Goal: Task Accomplishment & Management: Manage account settings

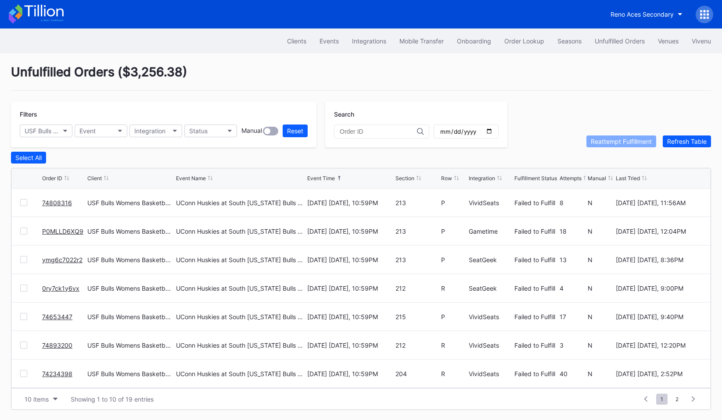
click at [37, 24] on icon at bounding box center [36, 13] width 55 height 19
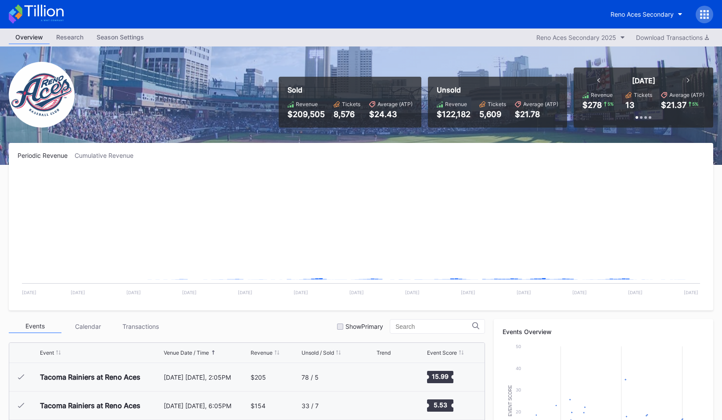
scroll to position [1654, 0]
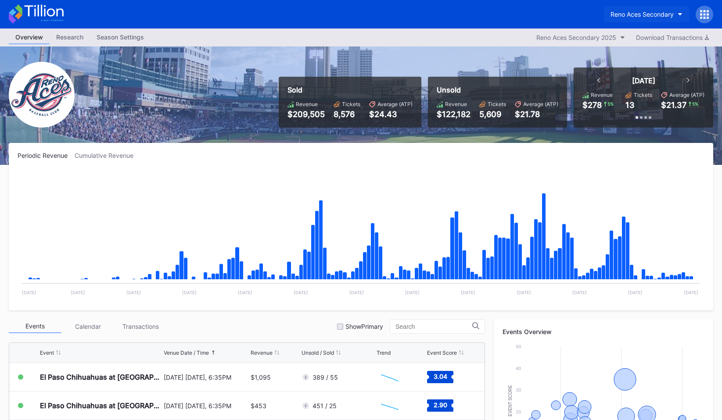
click at [623, 7] on button "Reno Aces Secondary" at bounding box center [646, 14] width 85 height 16
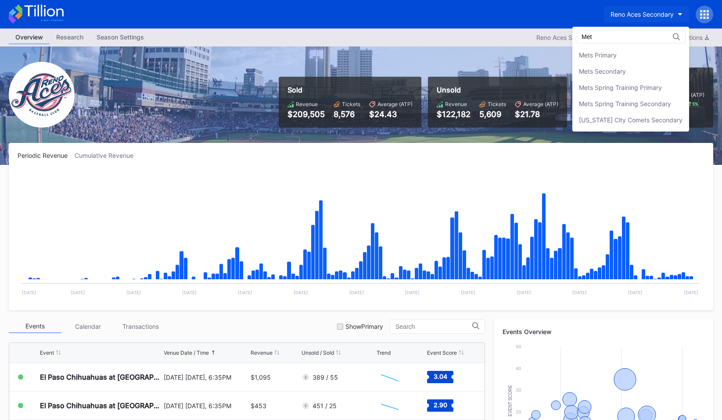
scroll to position [0, 0]
type input "Mets"
click at [601, 55] on div "Mets Primary" at bounding box center [598, 54] width 38 height 7
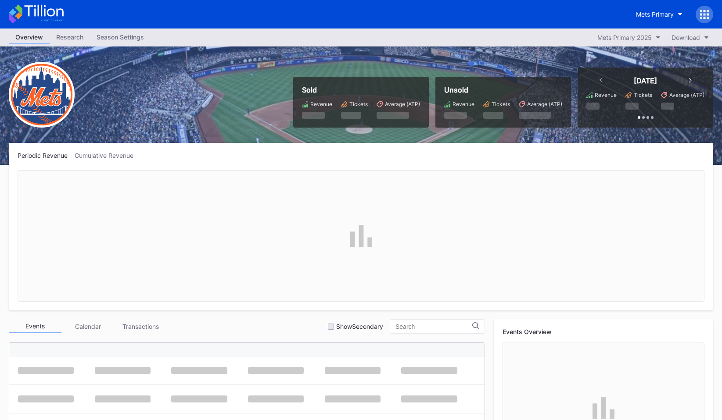
click at [144, 34] on div "Season Settings" at bounding box center [120, 37] width 61 height 13
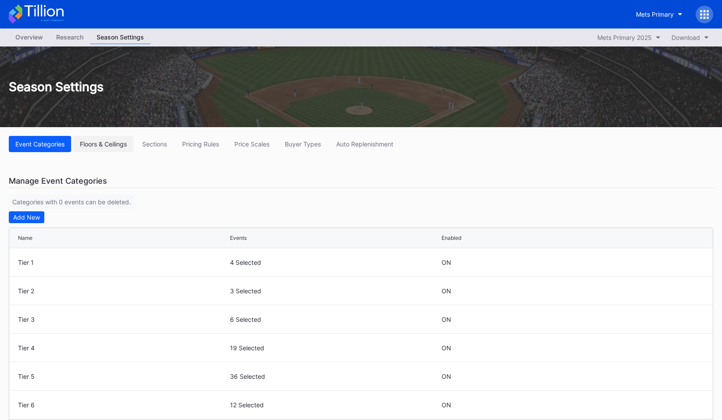
click at [114, 138] on button "Floors & Ceilings" at bounding box center [103, 144] width 60 height 16
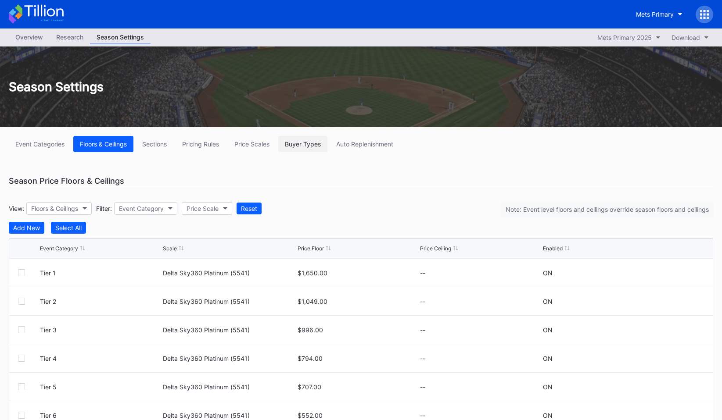
click at [304, 145] on div "Buyer Types" at bounding box center [303, 143] width 36 height 7
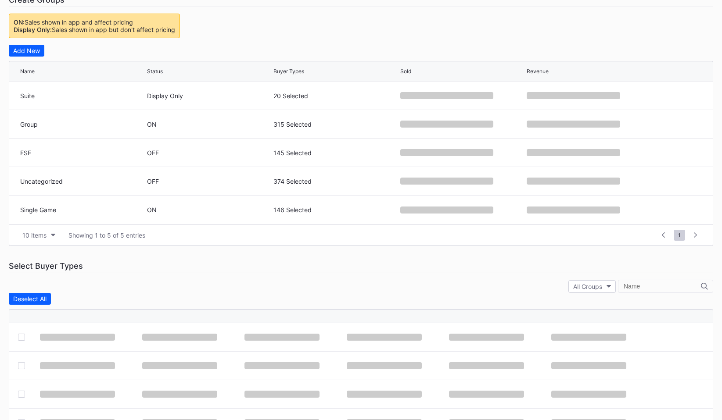
scroll to position [184, 0]
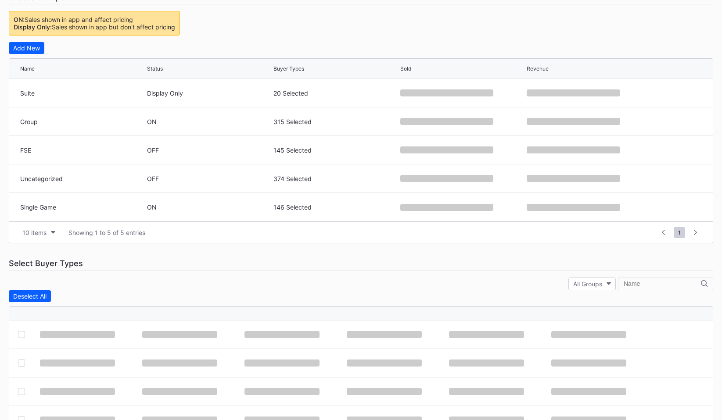
click at [665, 286] on input "text" at bounding box center [661, 283] width 77 height 7
paste input "75699"
type input "75699"
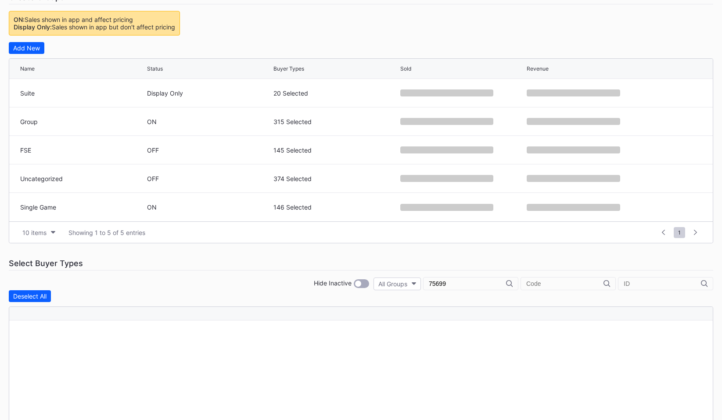
click at [506, 281] on input "75699" at bounding box center [467, 283] width 77 height 7
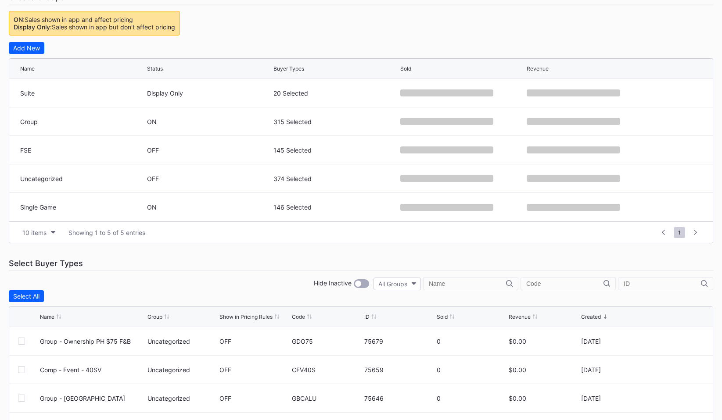
paste input "75699"
type input "7"
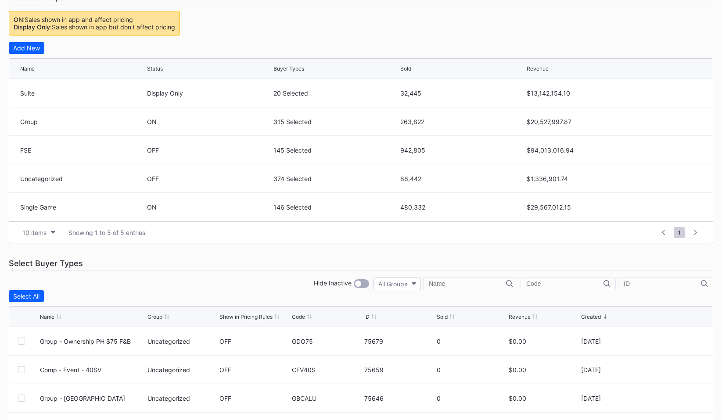
paste input "75699"
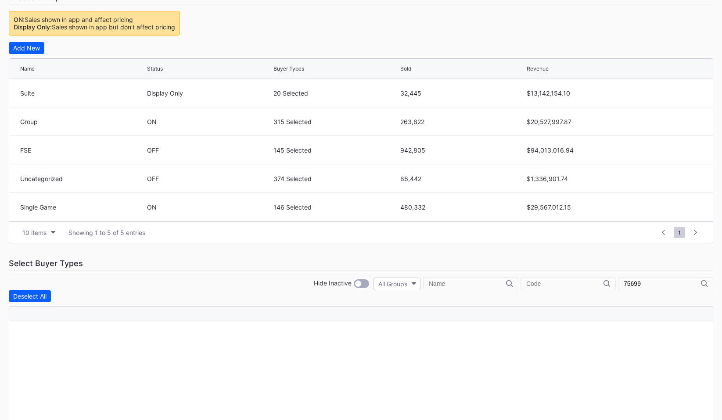
type input "7569"
